Goal: Task Accomplishment & Management: Manage account settings

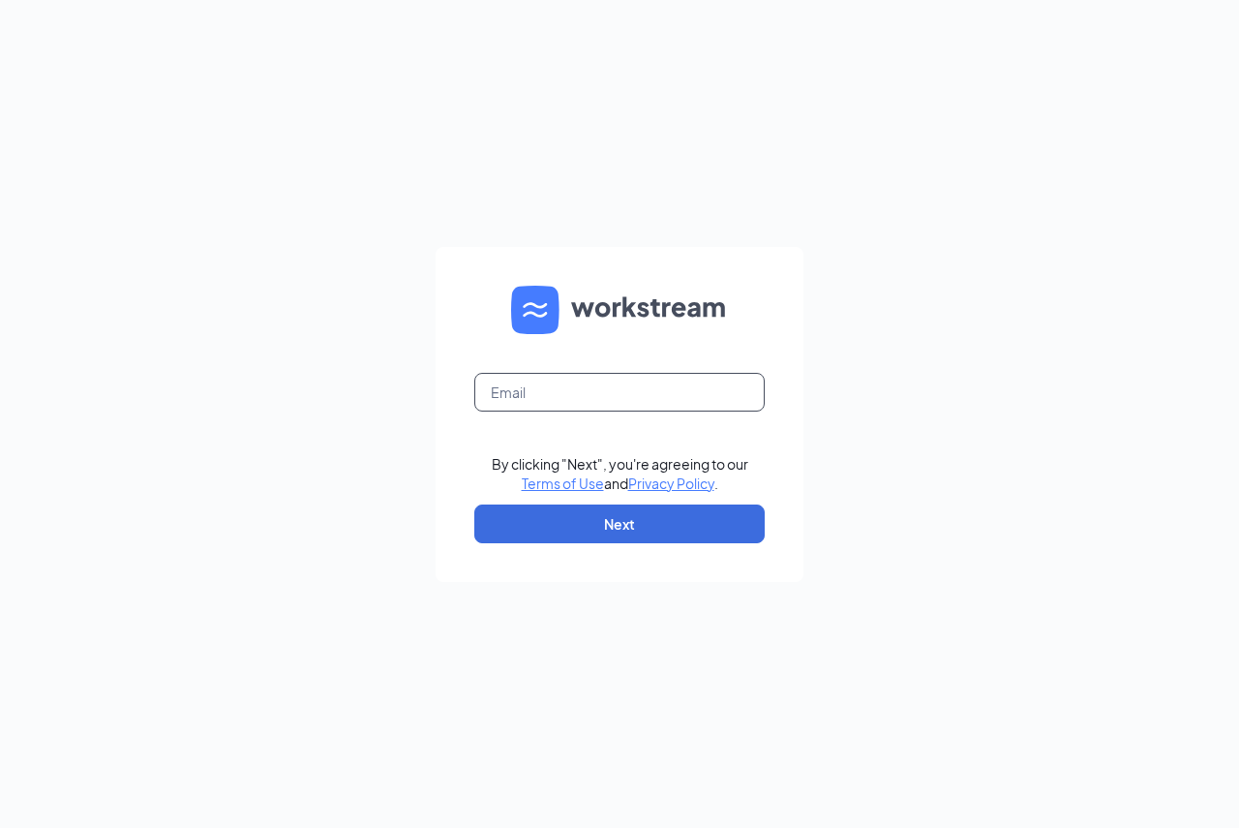
click at [601, 408] on input "text" at bounding box center [619, 392] width 290 height 39
type input "rachael.keyes@runza.com"
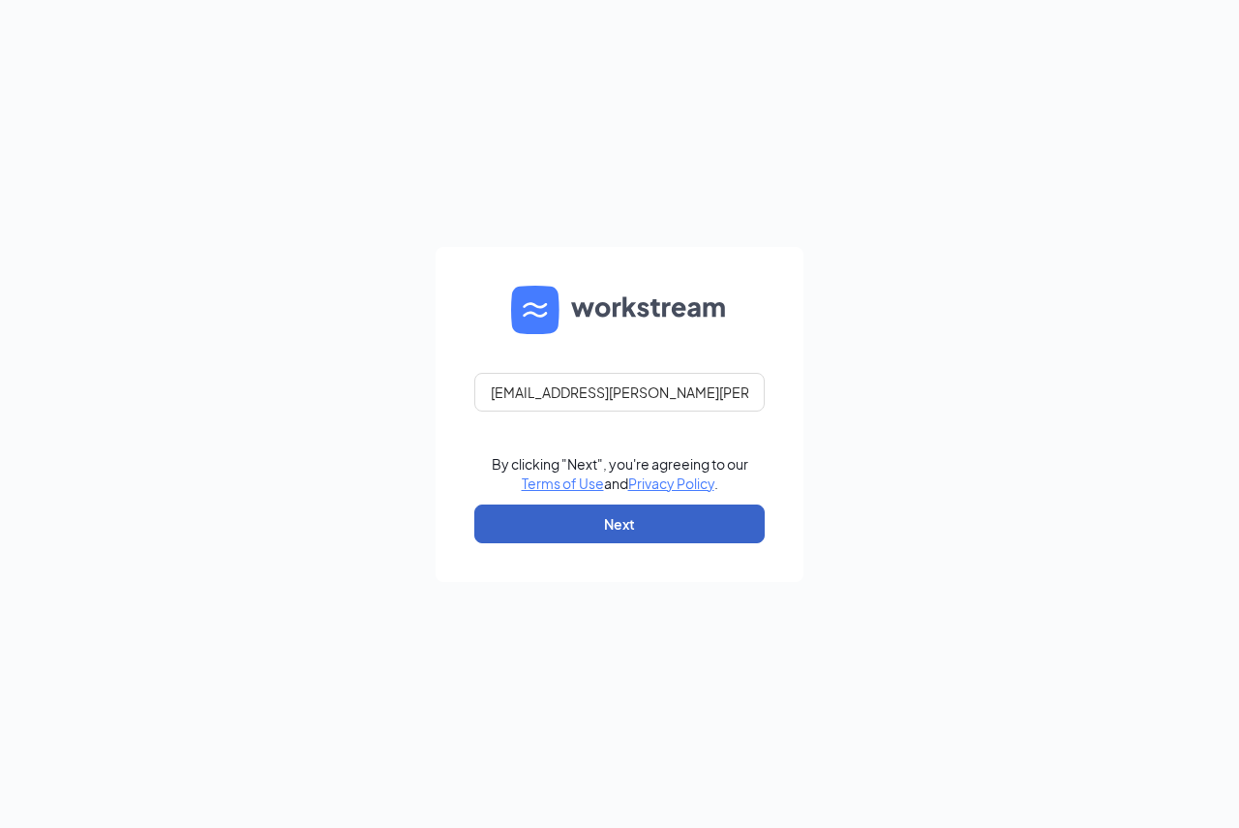
click at [573, 521] on button "Next" at bounding box center [619, 523] width 290 height 39
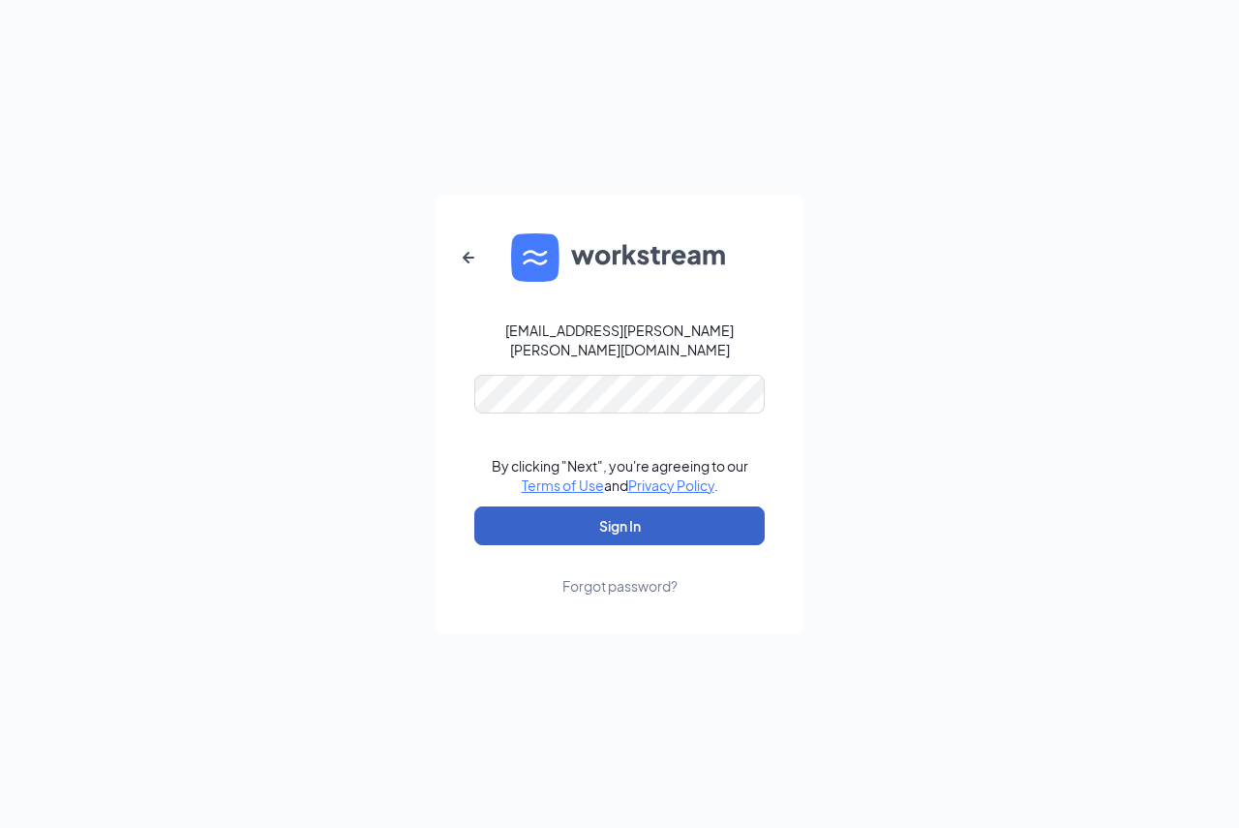
drag, startPoint x: 528, startPoint y: 515, endPoint x: 849, endPoint y: 425, distance: 332.8
click at [540, 515] on button "Sign In" at bounding box center [619, 525] width 290 height 39
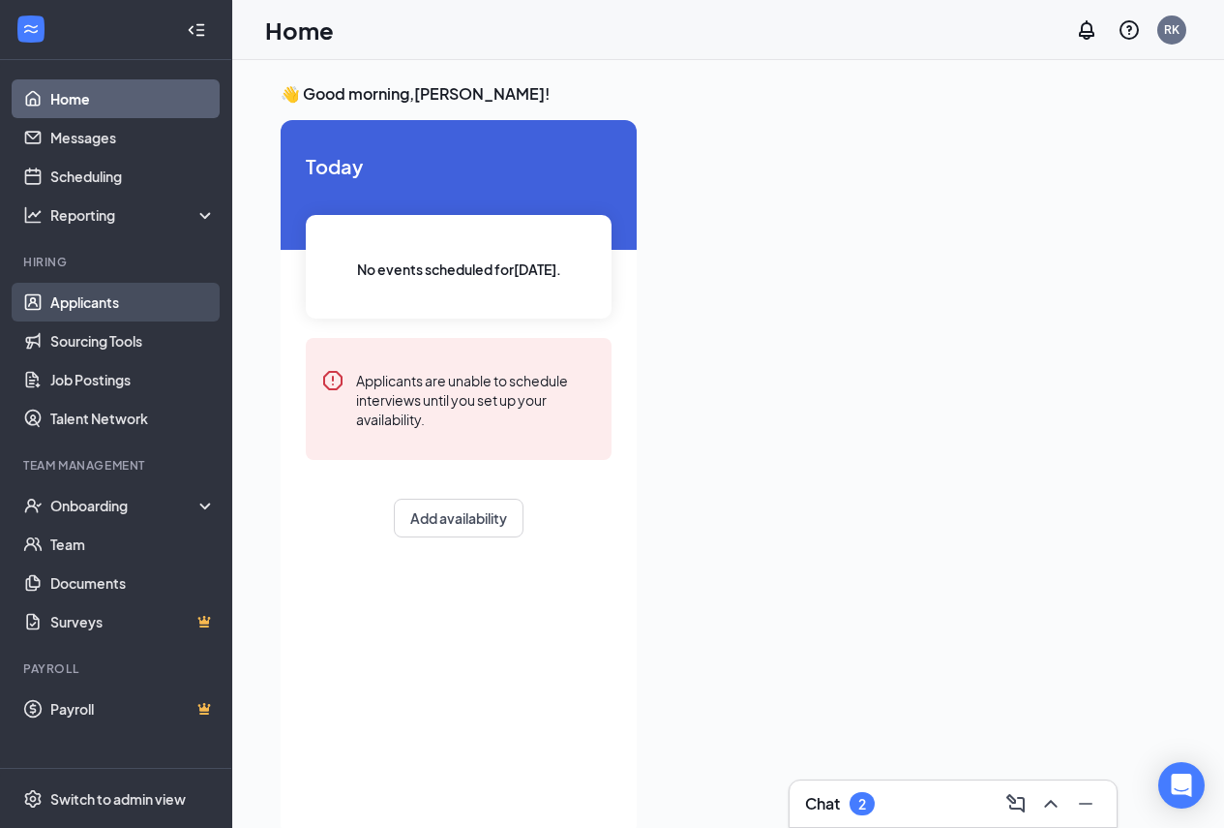
click at [102, 306] on link "Applicants" at bounding box center [133, 302] width 166 height 39
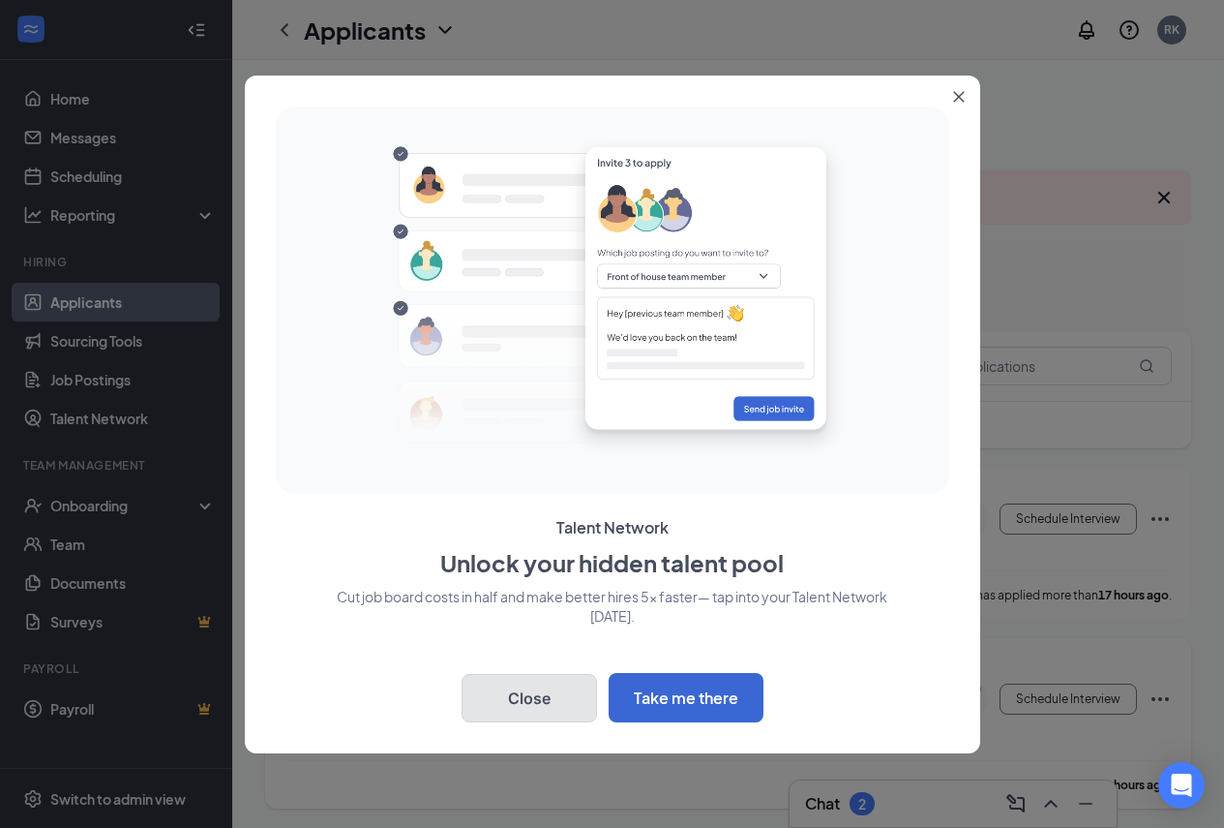
drag, startPoint x: 516, startPoint y: 703, endPoint x: 557, endPoint y: 678, distance: 47.8
click at [517, 704] on button "Close" at bounding box center [530, 698] width 136 height 48
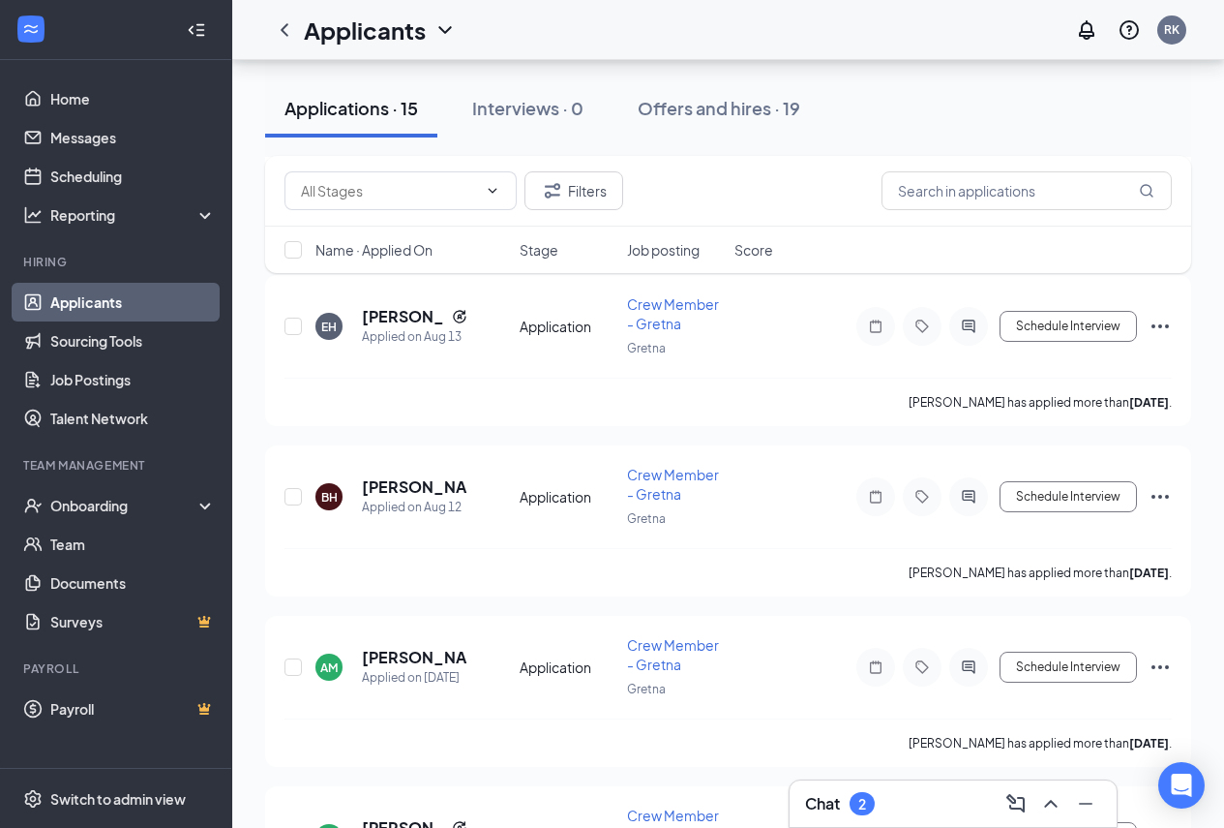
scroll to position [2033, 0]
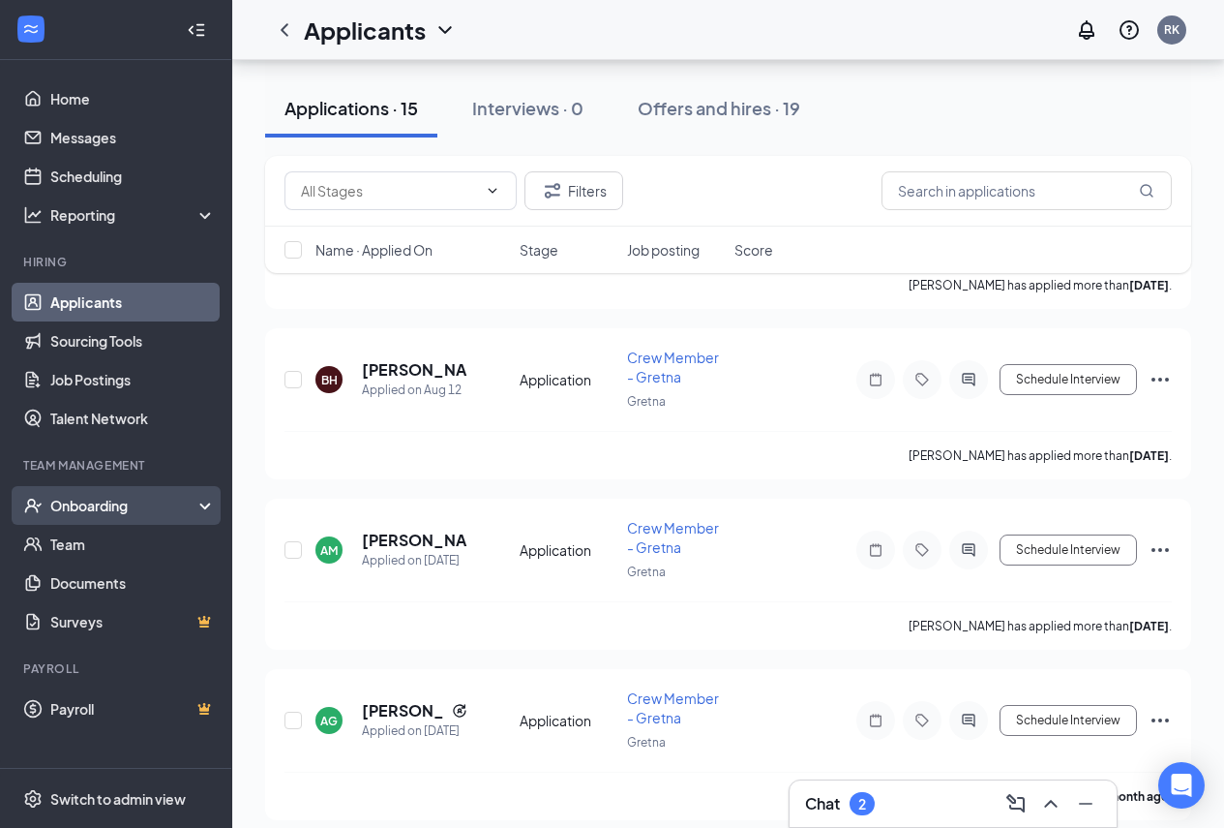
click at [94, 506] on div "Onboarding" at bounding box center [124, 505] width 149 height 19
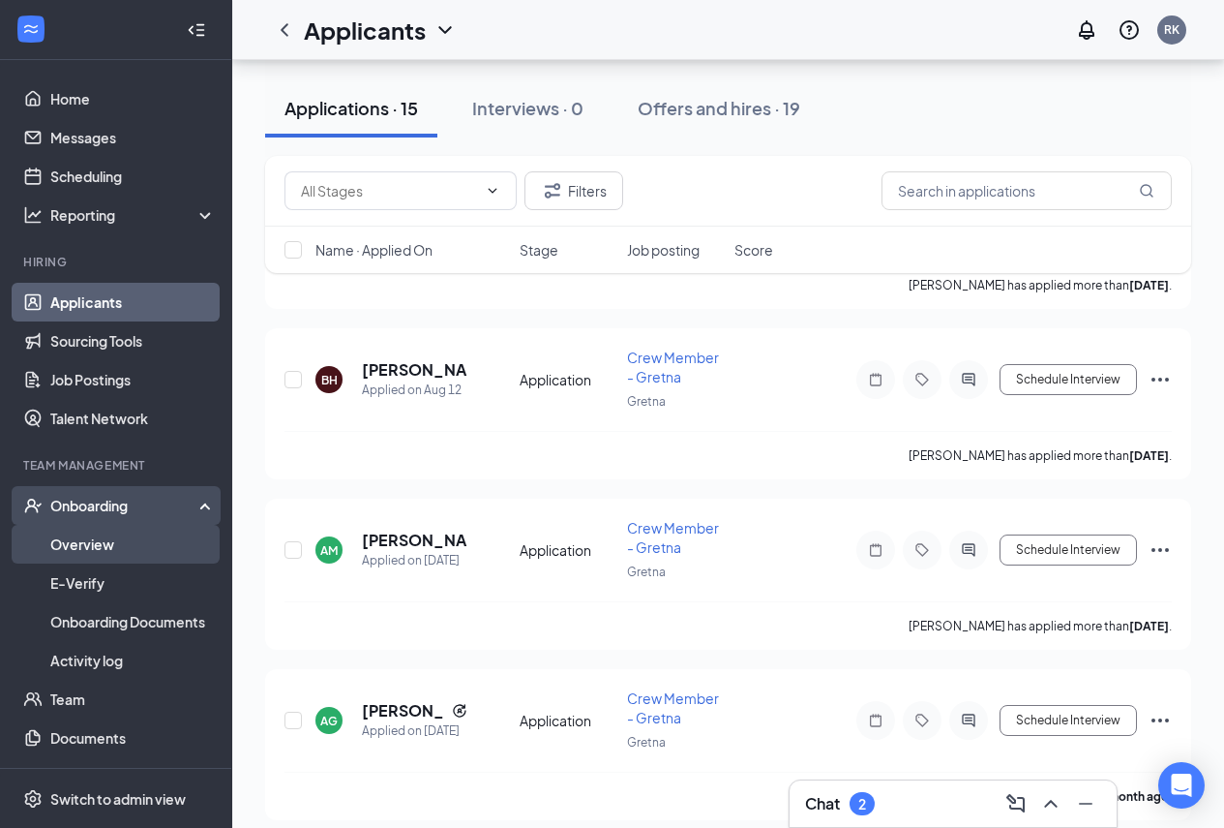
click at [137, 551] on link "Overview" at bounding box center [133, 544] width 166 height 39
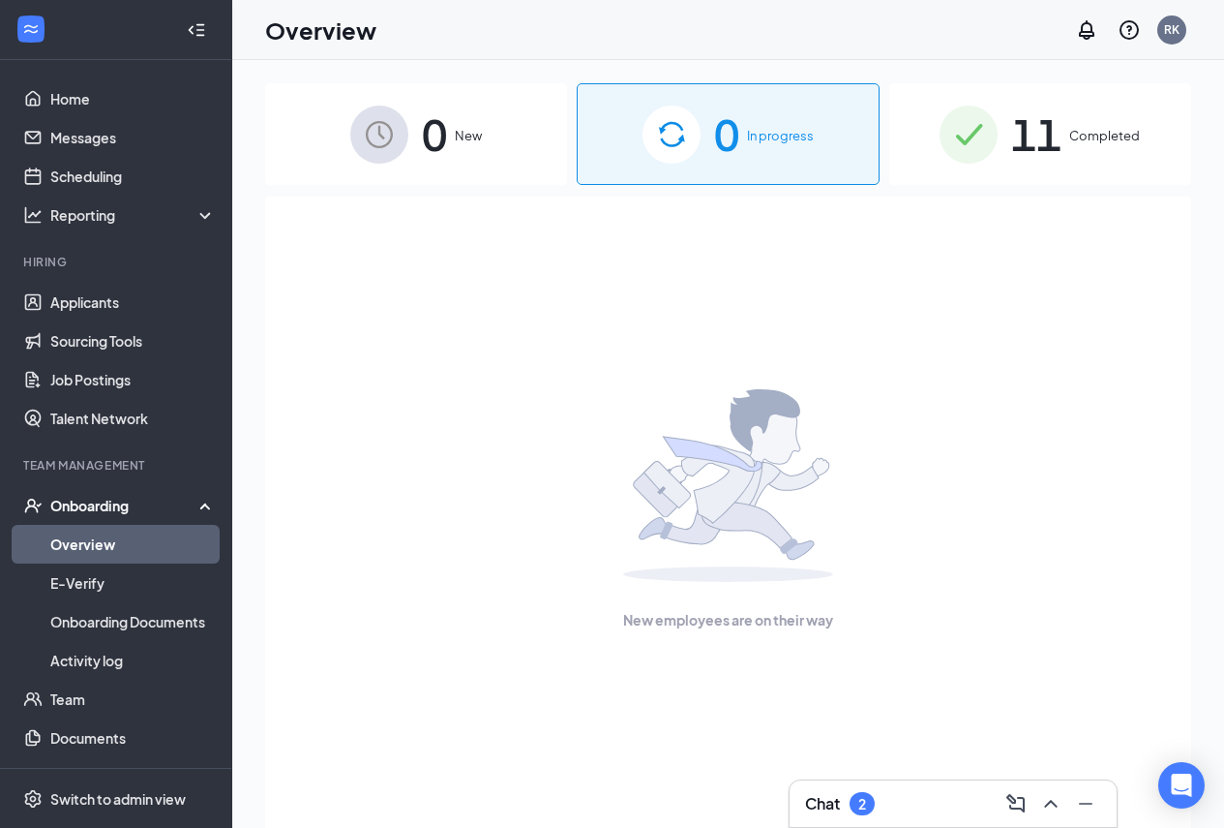
click at [1052, 127] on span "11" at bounding box center [1036, 134] width 50 height 67
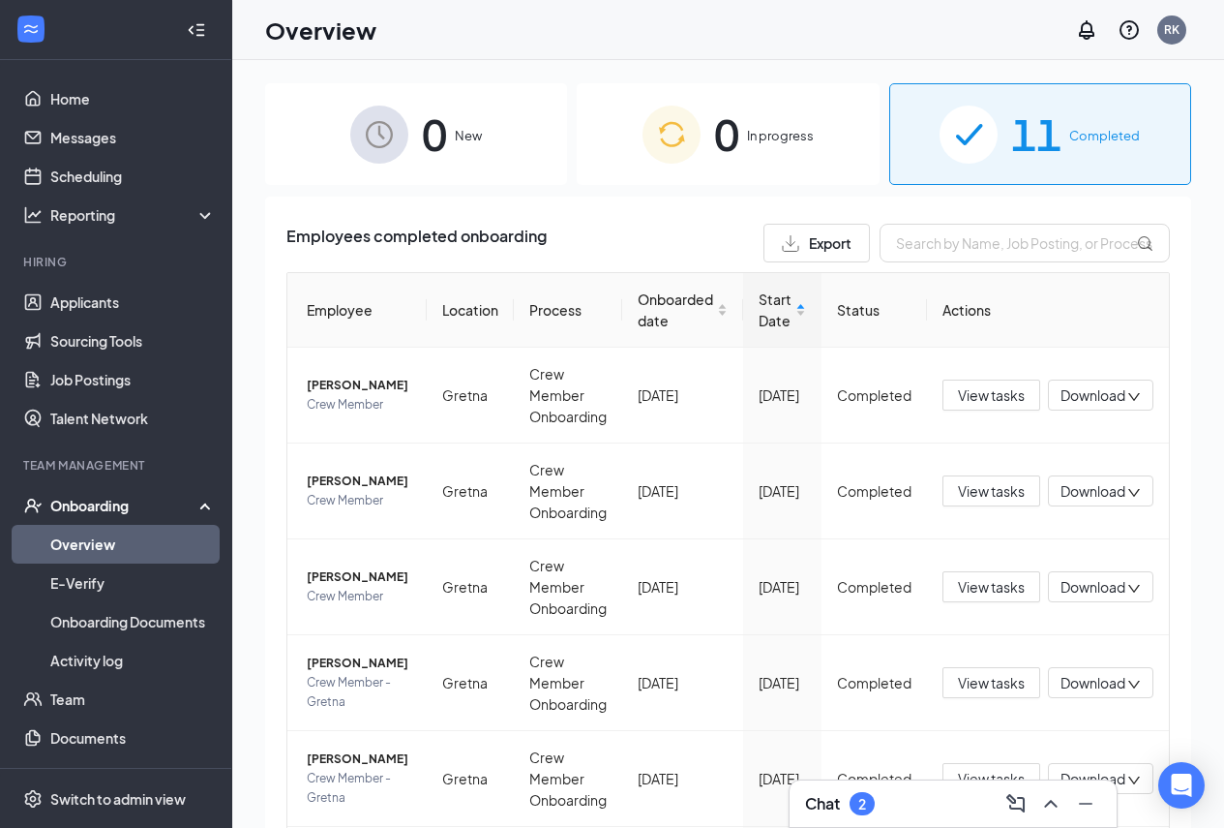
click at [409, 138] on div "0 New" at bounding box center [416, 134] width 302 height 102
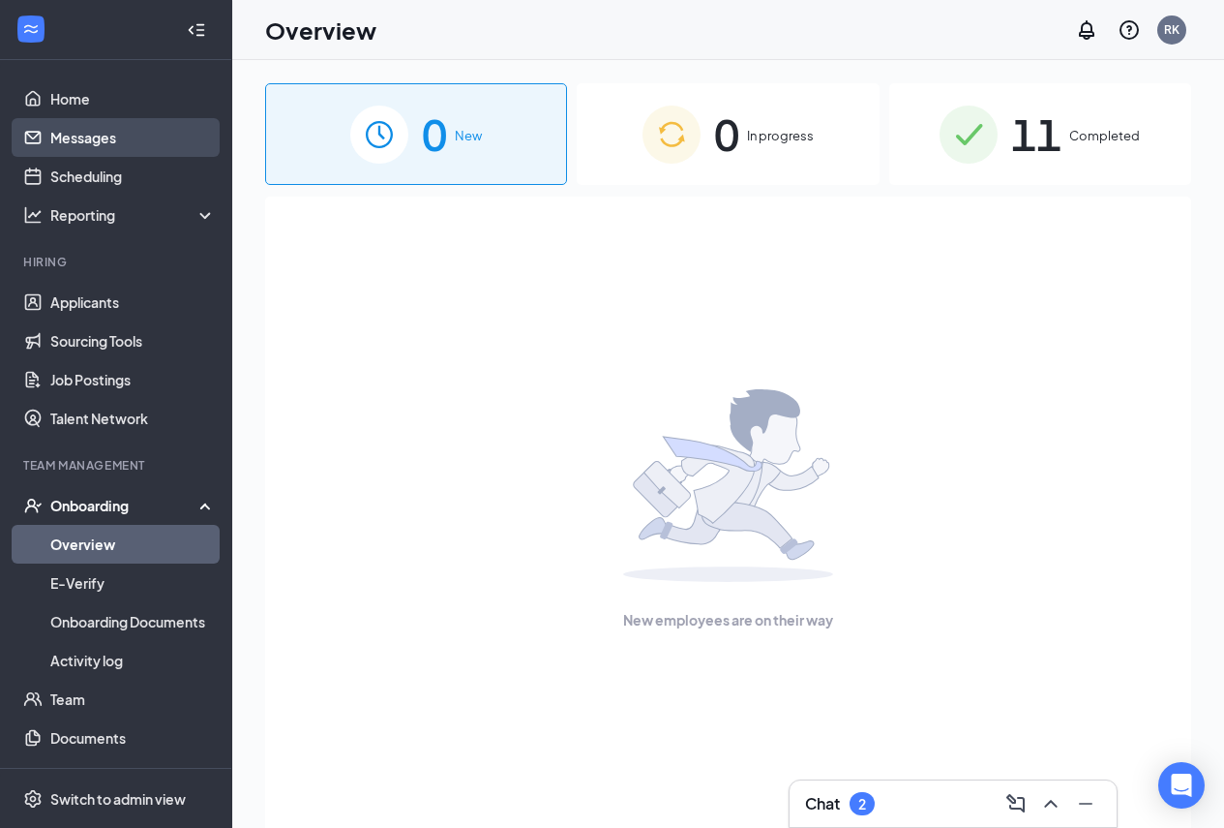
click at [104, 146] on link "Messages" at bounding box center [133, 137] width 166 height 39
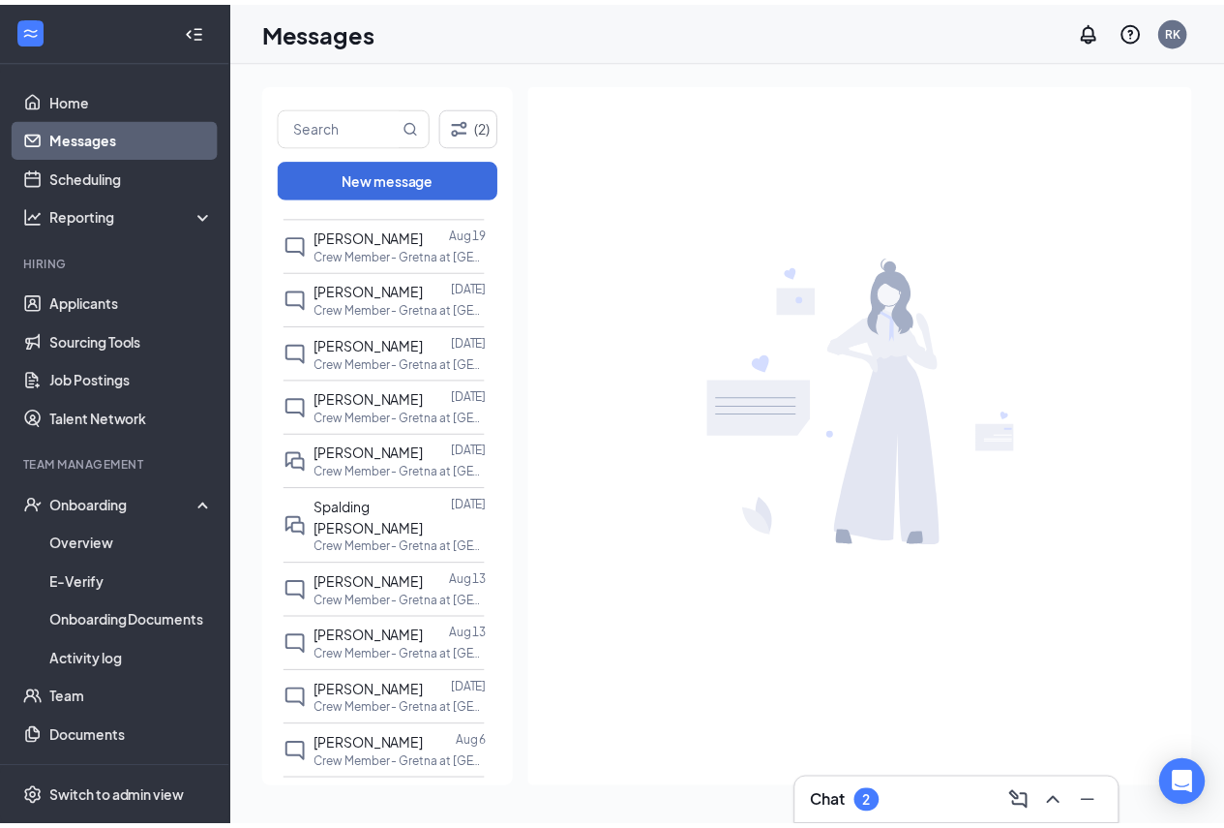
scroll to position [337, 0]
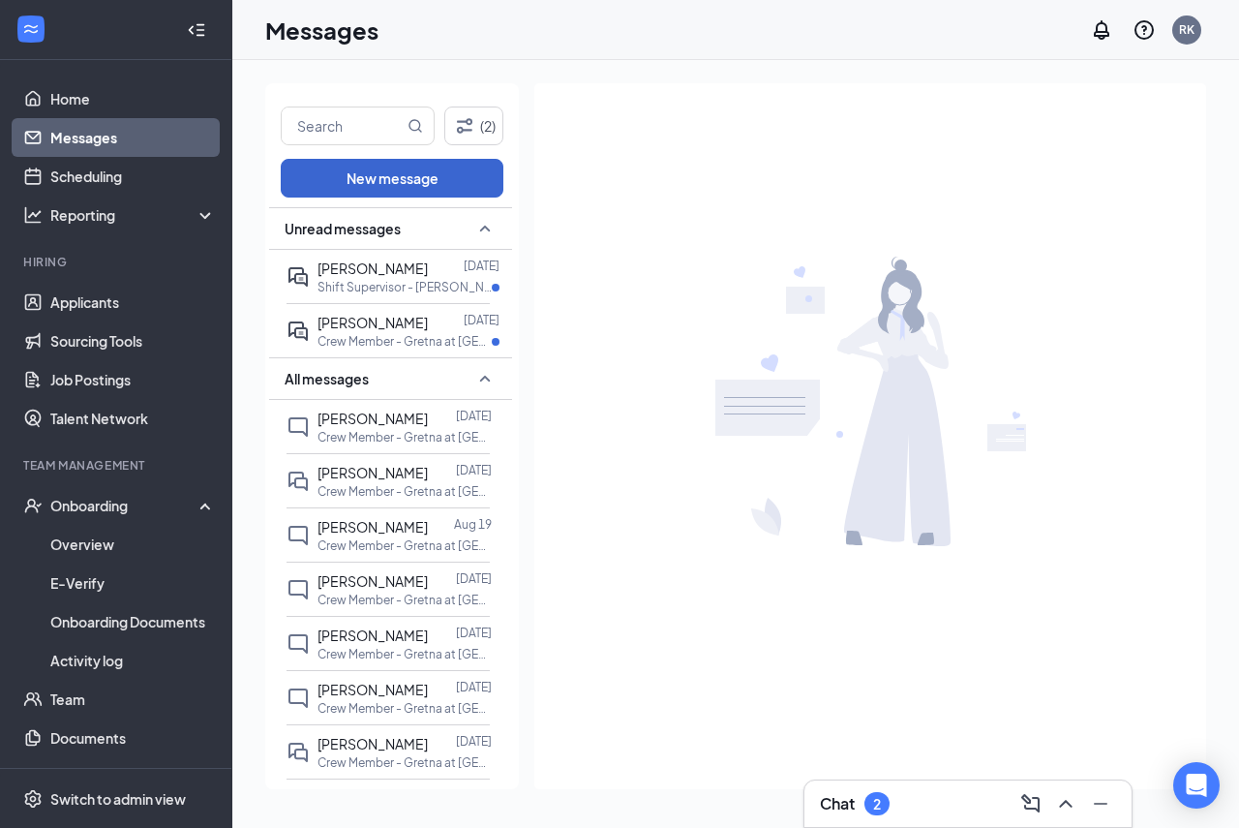
click at [346, 130] on input "text" at bounding box center [343, 125] width 122 height 37
type input "[PERSON_NAME]"
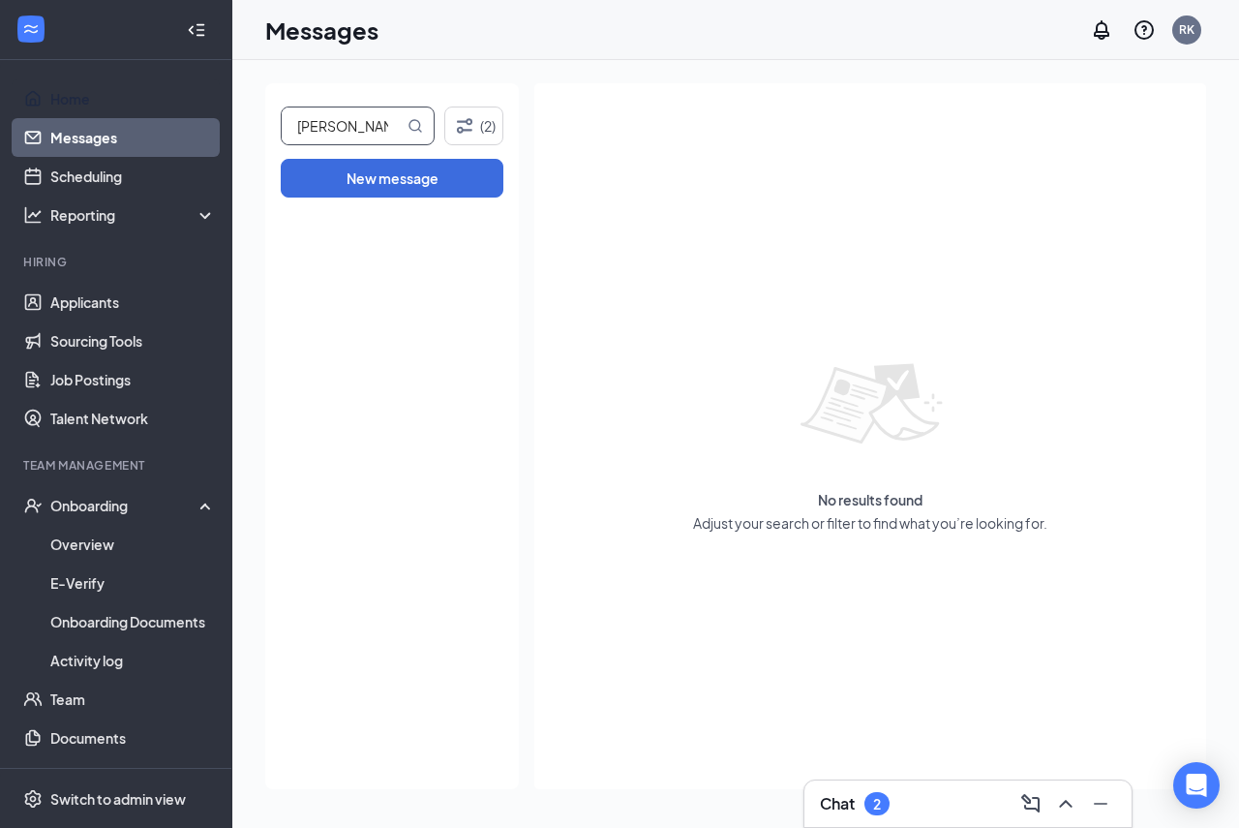
drag, startPoint x: 86, startPoint y: 88, endPoint x: 298, endPoint y: 86, distance: 212.0
click at [86, 88] on link "Home" at bounding box center [133, 98] width 166 height 39
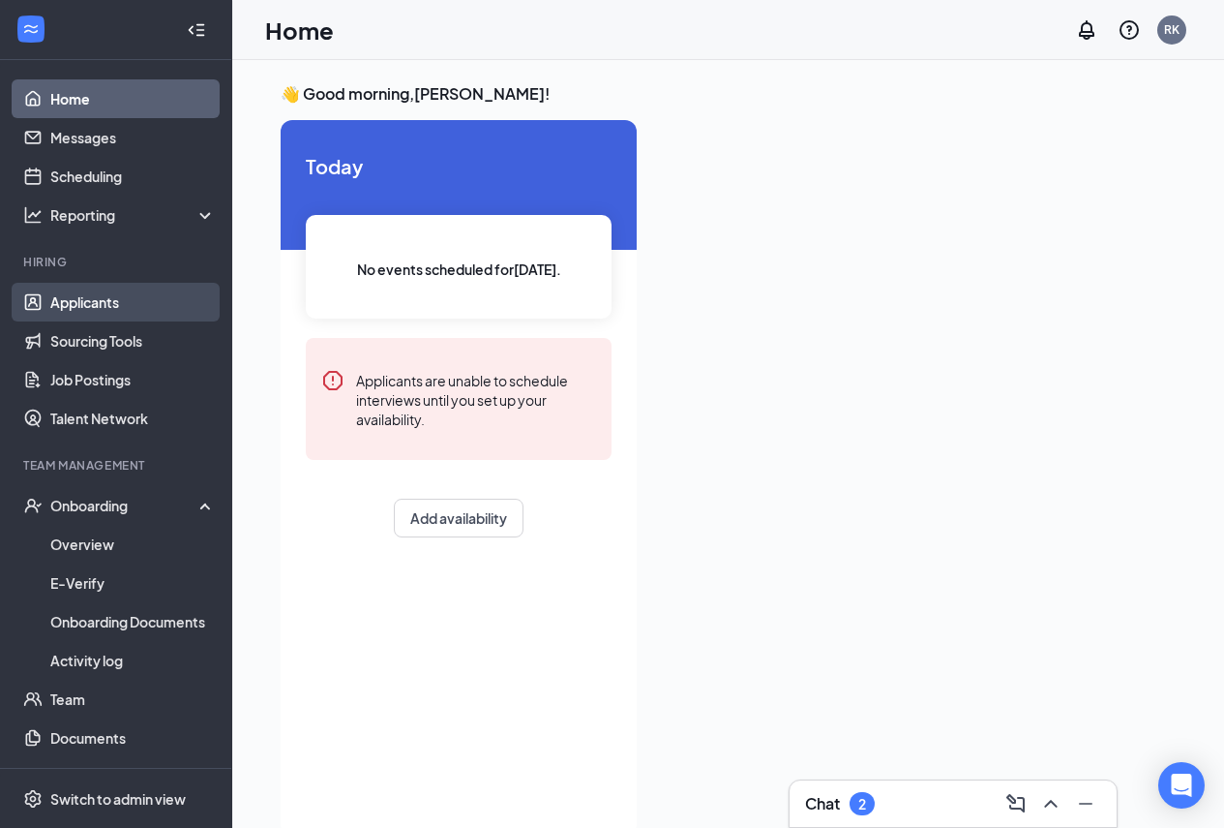
click at [87, 301] on link "Applicants" at bounding box center [133, 302] width 166 height 39
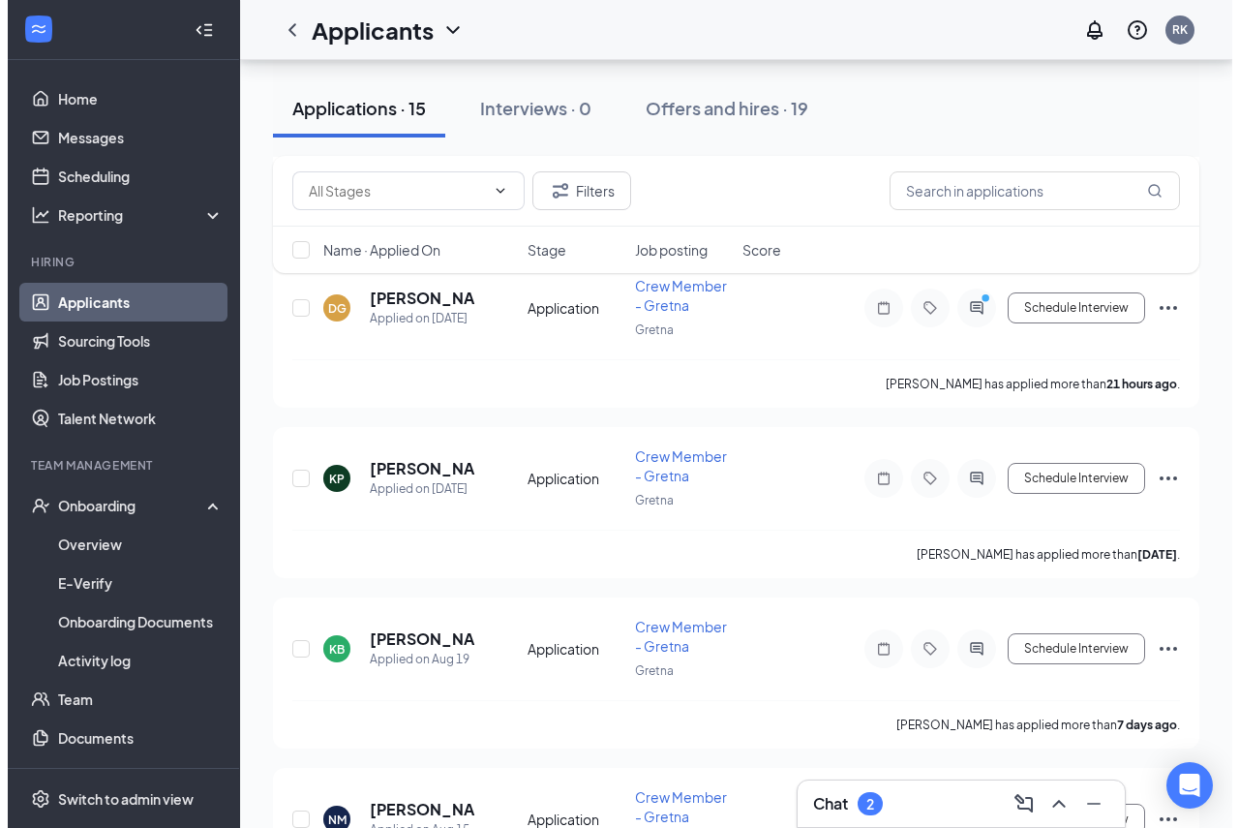
scroll to position [581, 0]
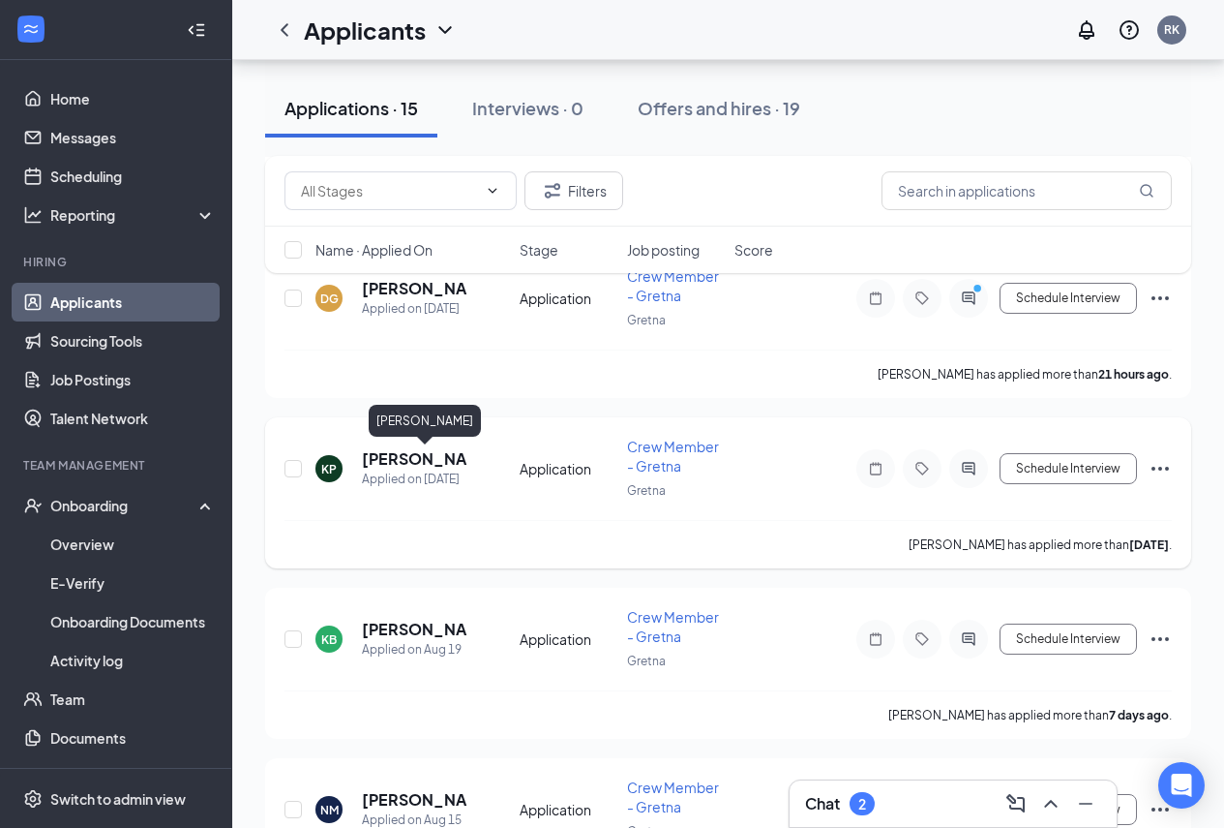
click at [433, 462] on h5 "[PERSON_NAME]" at bounding box center [414, 458] width 105 height 21
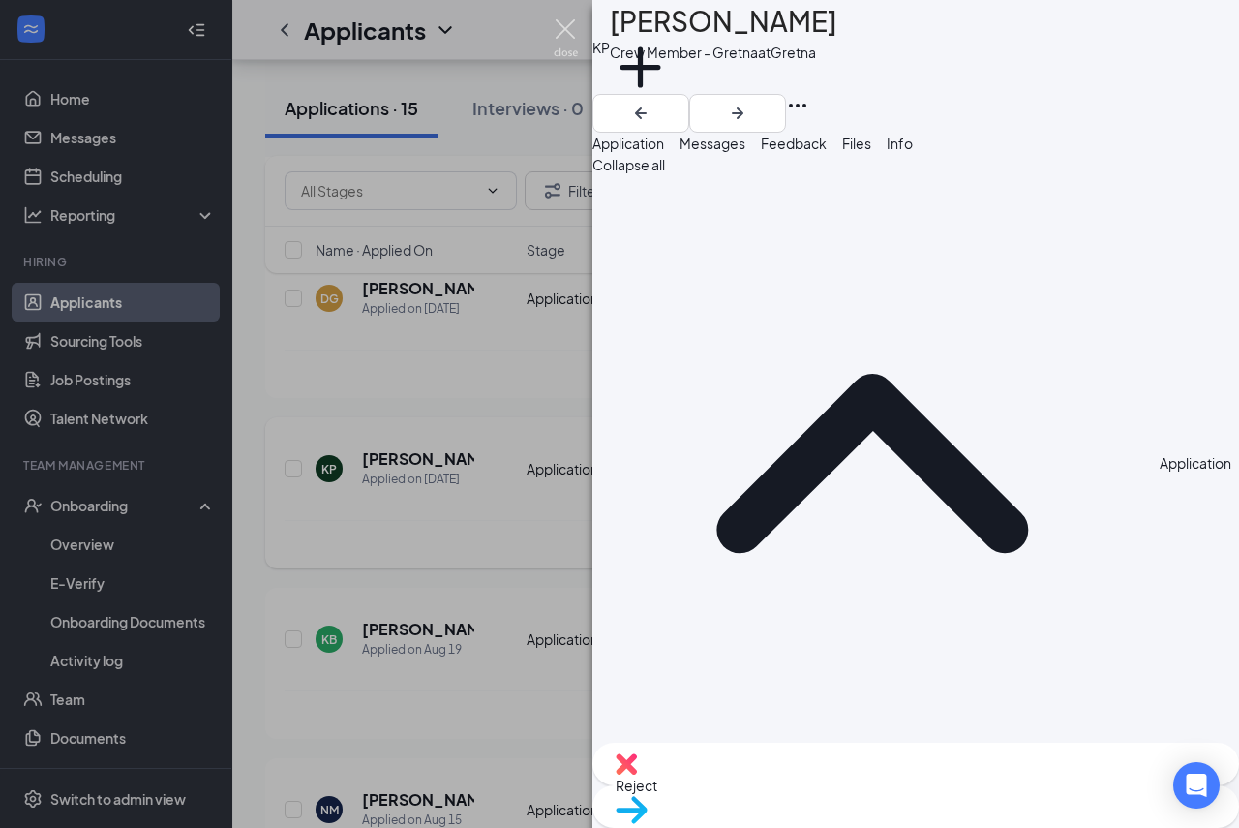
drag, startPoint x: 557, startPoint y: 32, endPoint x: 772, endPoint y: 533, distance: 545.5
click at [557, 32] on img at bounding box center [566, 38] width 24 height 38
